Goal: Information Seeking & Learning: Stay updated

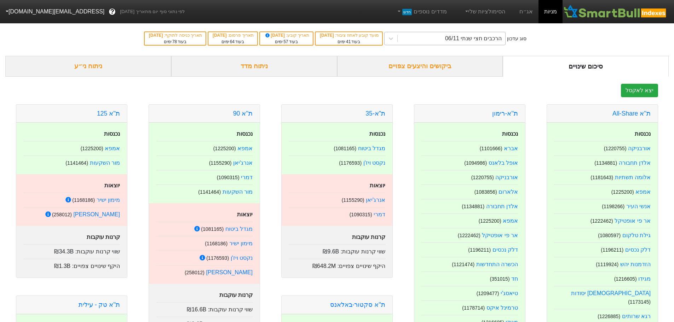
click at [481, 39] on div "הרכבים חצי שנתי 06/11" at bounding box center [473, 38] width 57 height 8
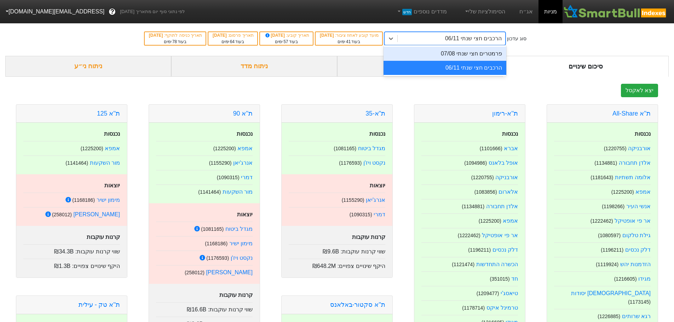
click at [481, 38] on div "הרכבים חצי שנתי 06/11" at bounding box center [473, 38] width 57 height 8
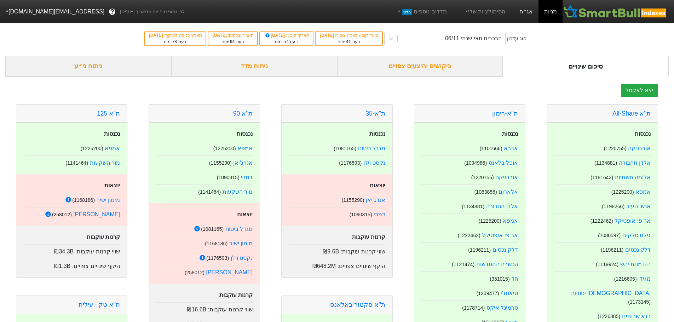
click at [528, 16] on link "אג״ח" at bounding box center [525, 11] width 25 height 23
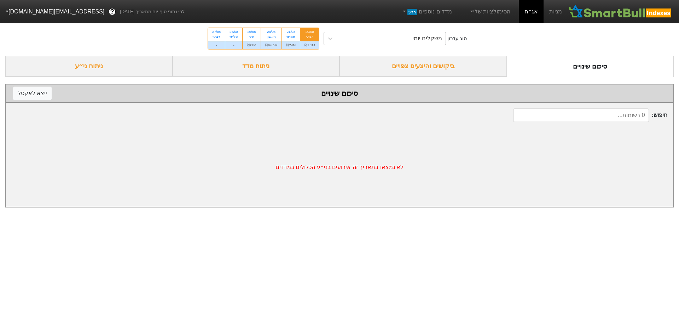
click at [410, 37] on div "משקלים יומי" at bounding box center [391, 38] width 109 height 13
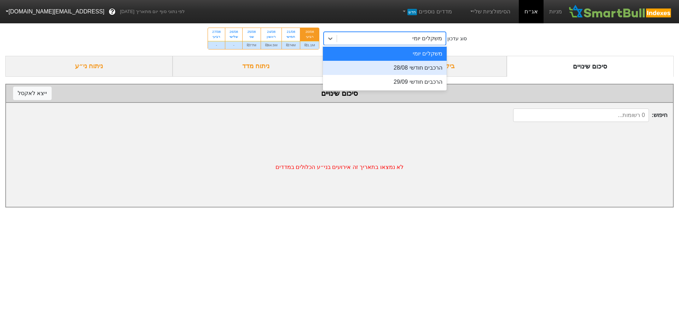
click at [425, 71] on div "הרכבים חודשי 28/08" at bounding box center [385, 68] width 124 height 14
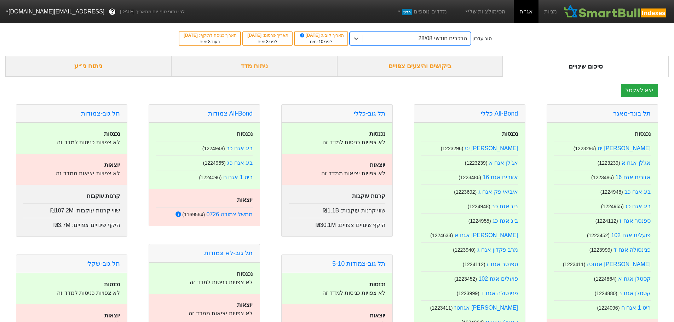
click at [432, 68] on div "ביקושים והיצעים צפויים" at bounding box center [420, 66] width 166 height 21
